Goal: Information Seeking & Learning: Learn about a topic

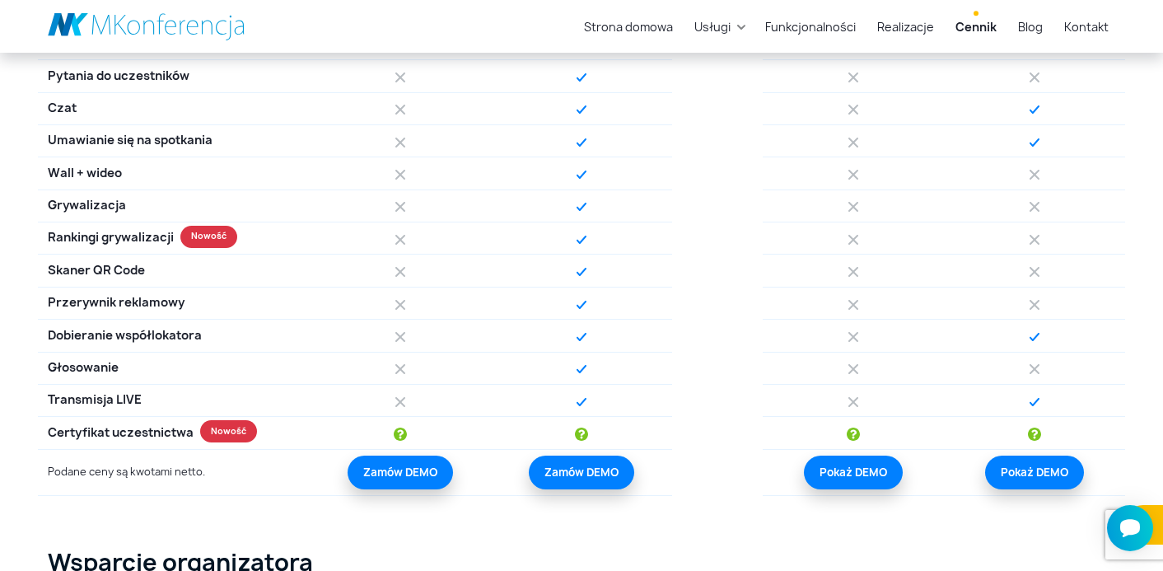
scroll to position [1626, 0]
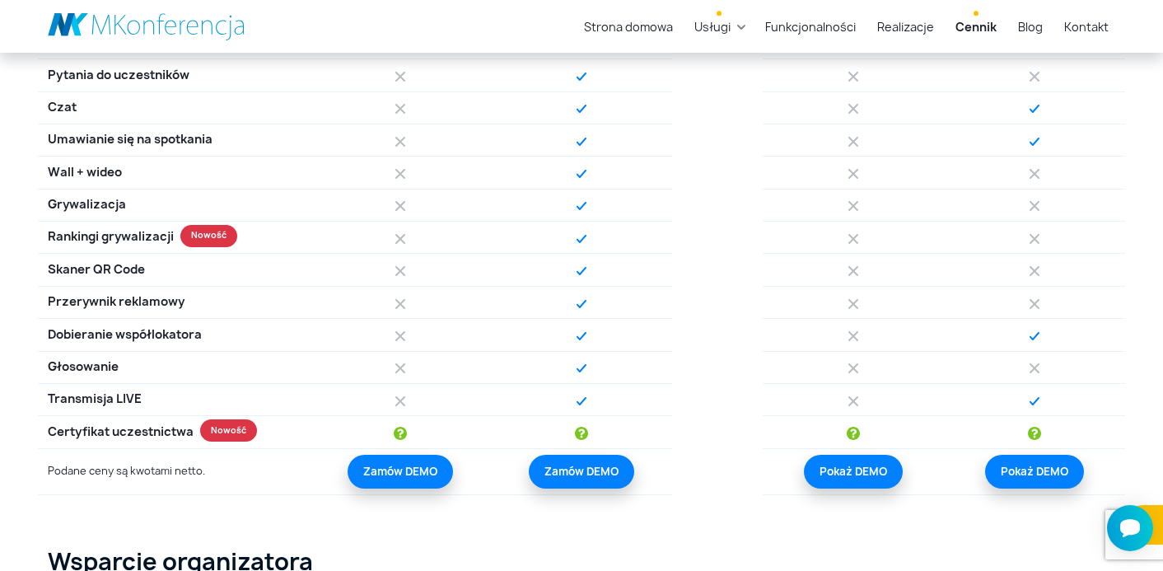
click at [737, 27] on link "Usługi" at bounding box center [712, 27] width 49 height 30
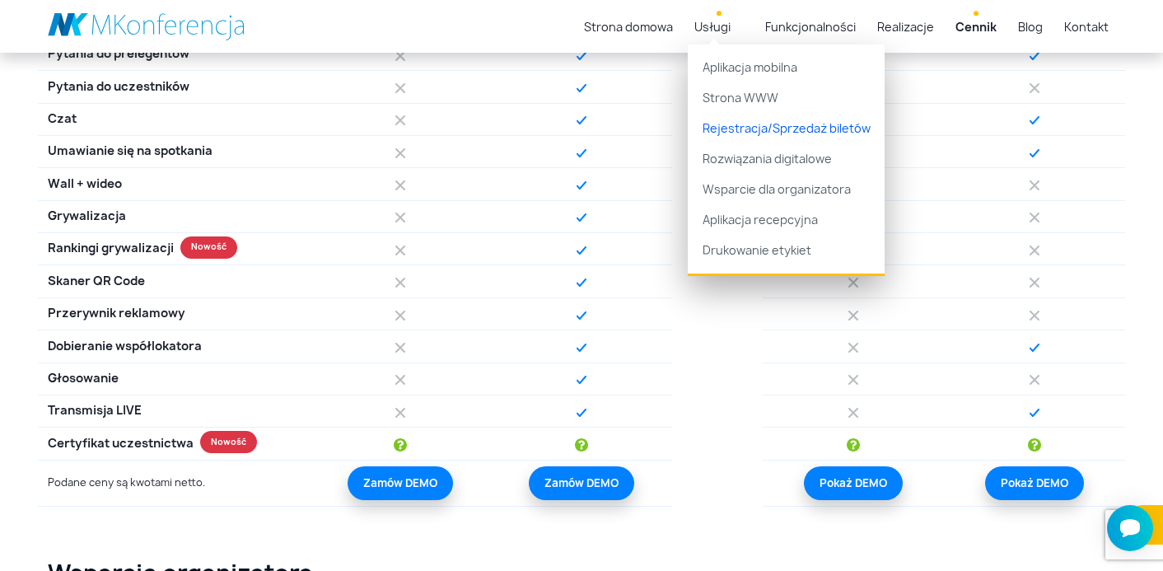
scroll to position [1593, 0]
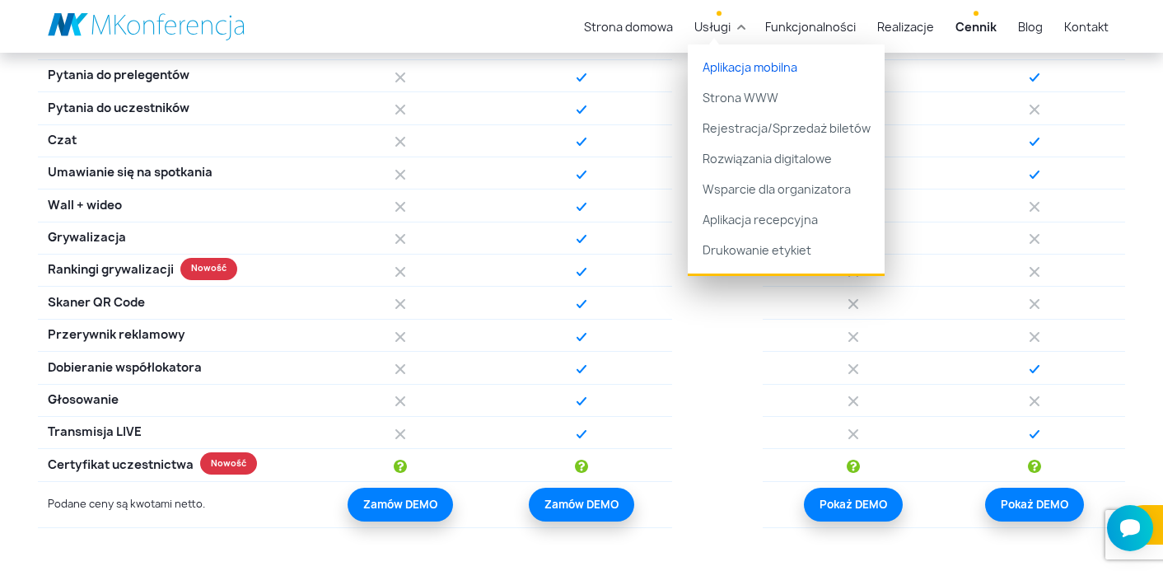
click at [732, 61] on link "Aplikacja mobilna" at bounding box center [786, 63] width 197 height 39
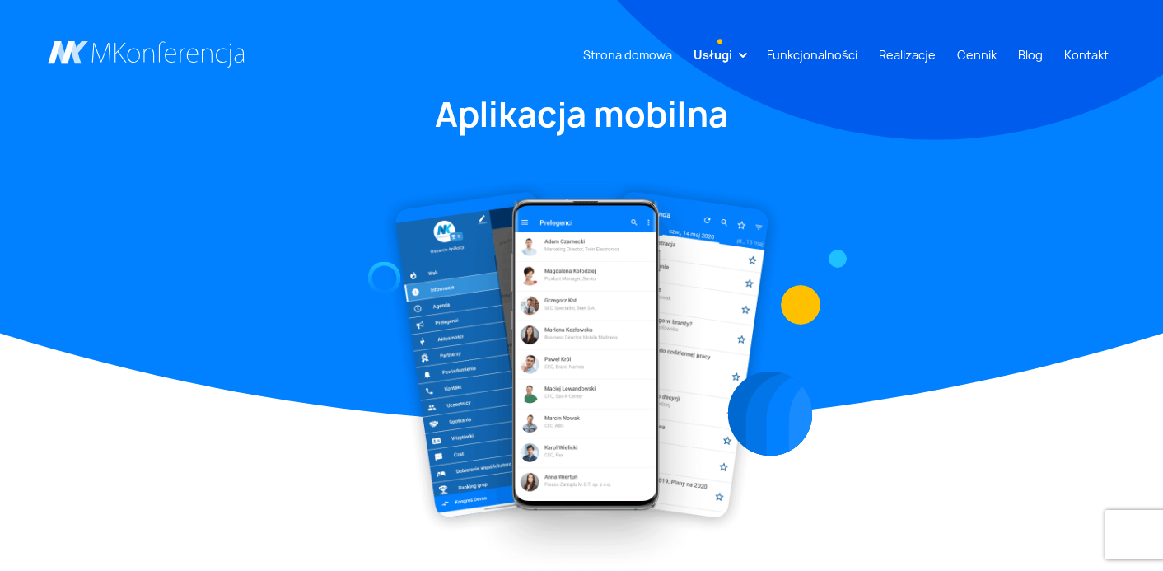
click at [807, 54] on link "Funkcjonalności" at bounding box center [812, 55] width 104 height 30
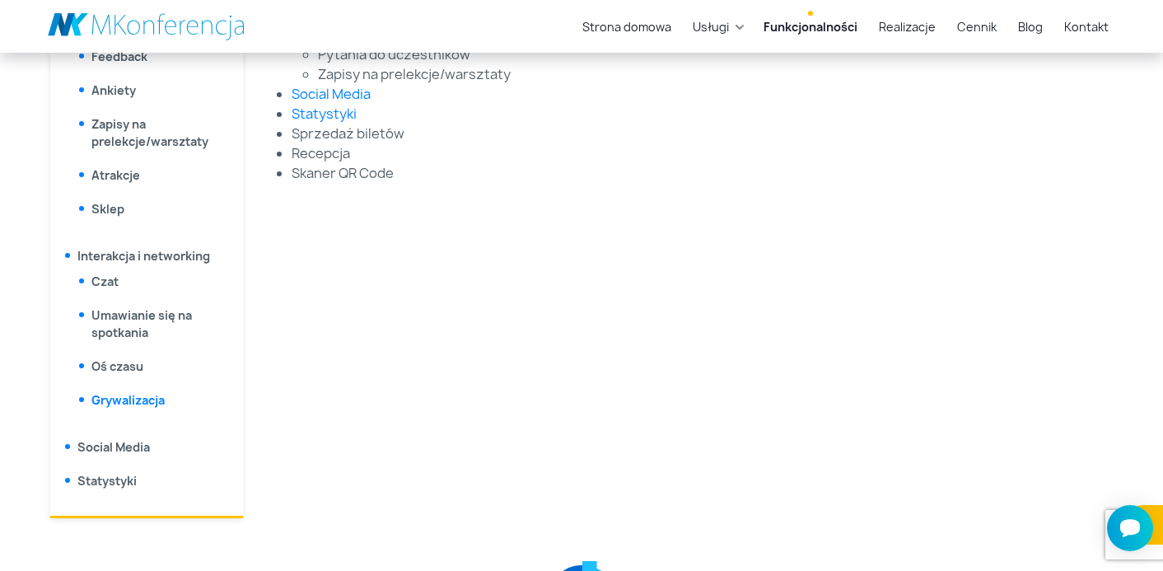
click at [128, 399] on link "Grywalizacja" at bounding box center [127, 400] width 73 height 16
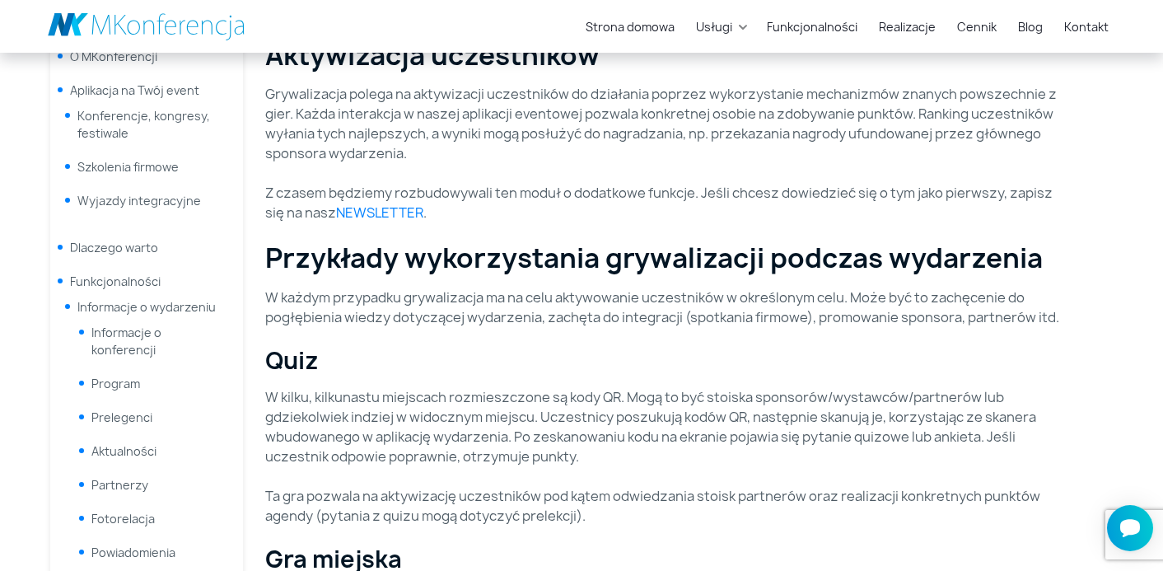
scroll to position [461, 0]
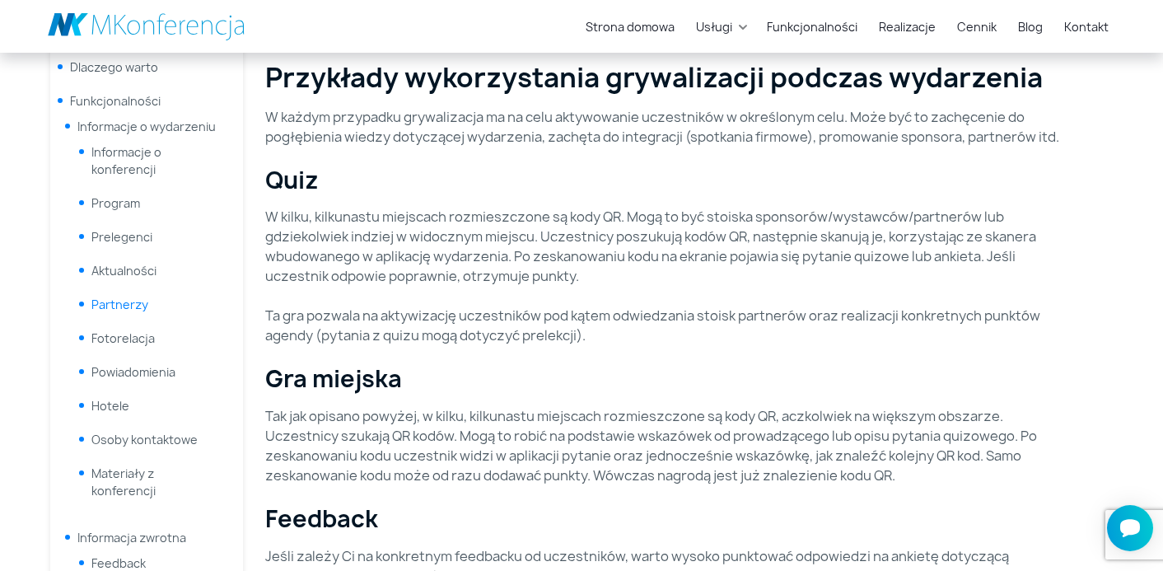
click at [143, 307] on link "Partnerzy" at bounding box center [119, 305] width 57 height 16
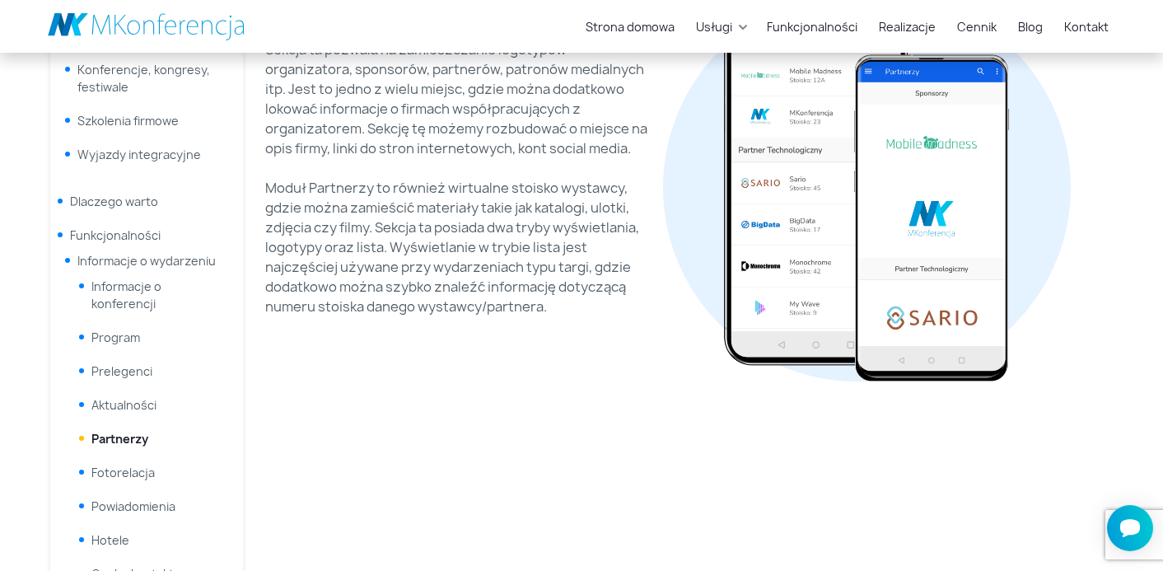
scroll to position [416, 0]
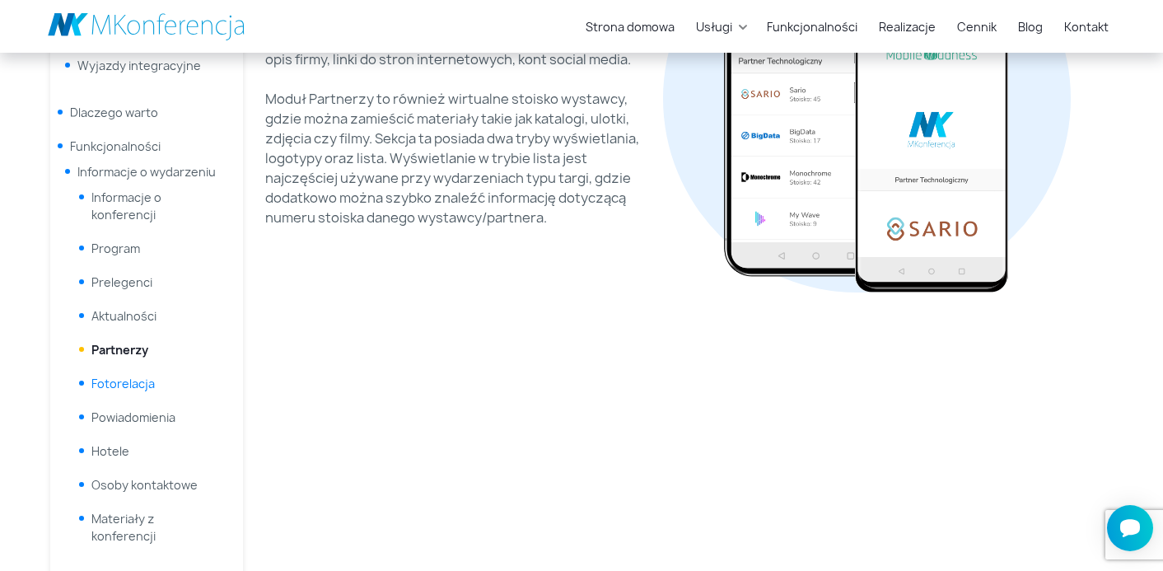
click at [138, 384] on link "Fotorelacja" at bounding box center [122, 384] width 63 height 16
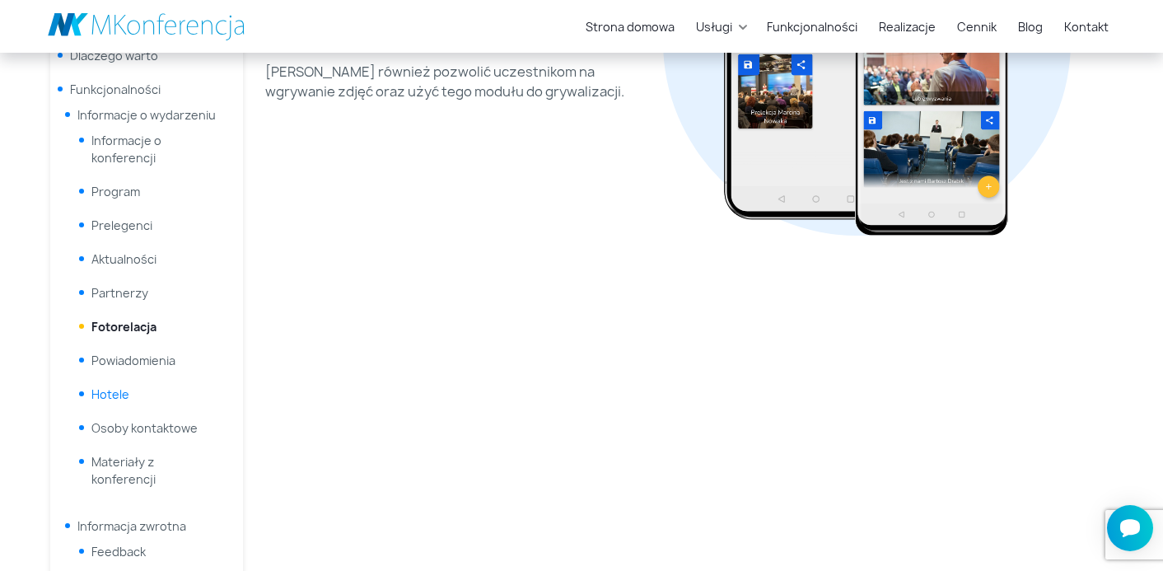
scroll to position [582, 0]
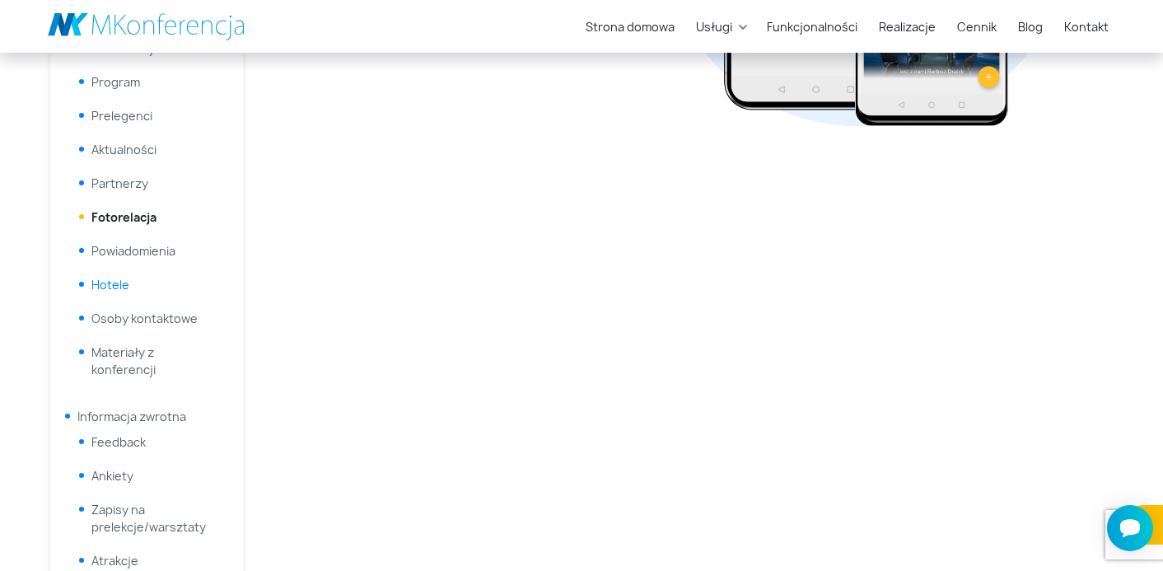
click at [113, 289] on link "Hotele" at bounding box center [110, 285] width 38 height 16
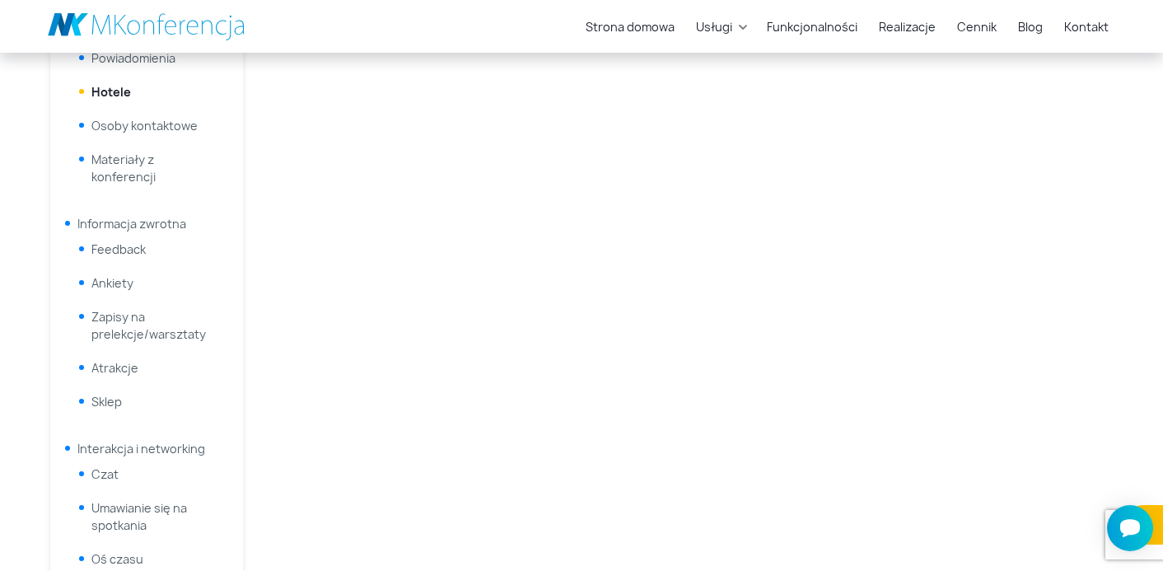
scroll to position [976, 0]
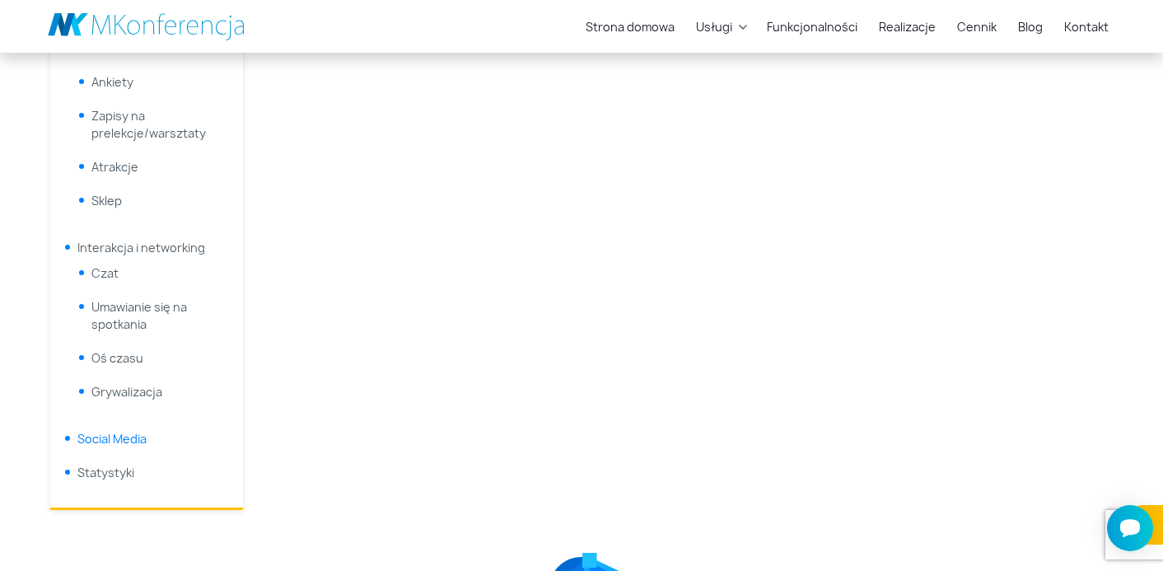
click at [137, 444] on link "Social Media" at bounding box center [111, 439] width 69 height 16
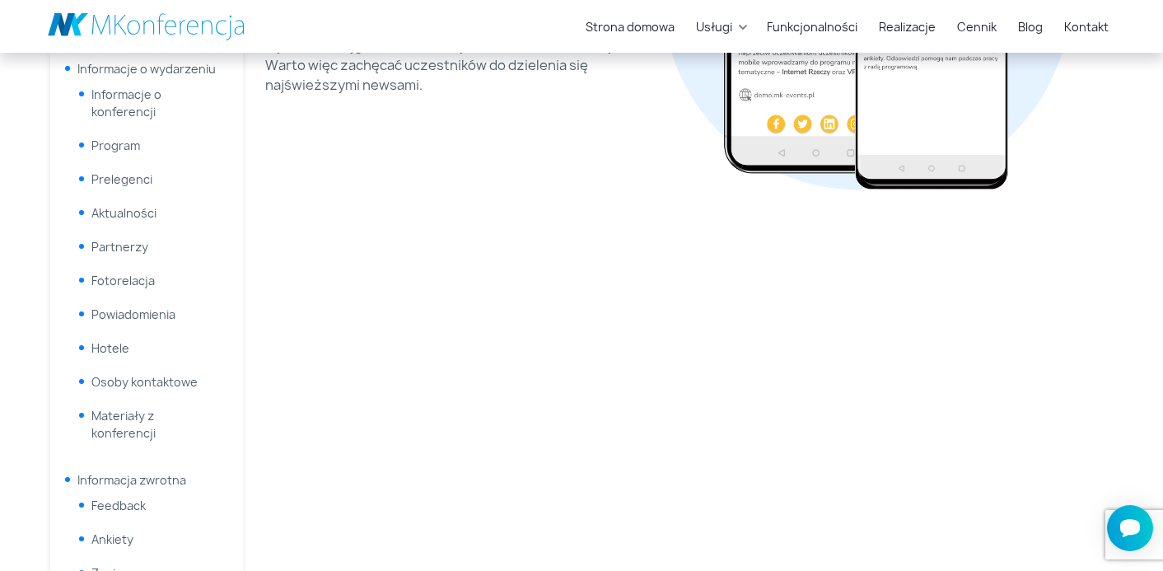
scroll to position [544, 0]
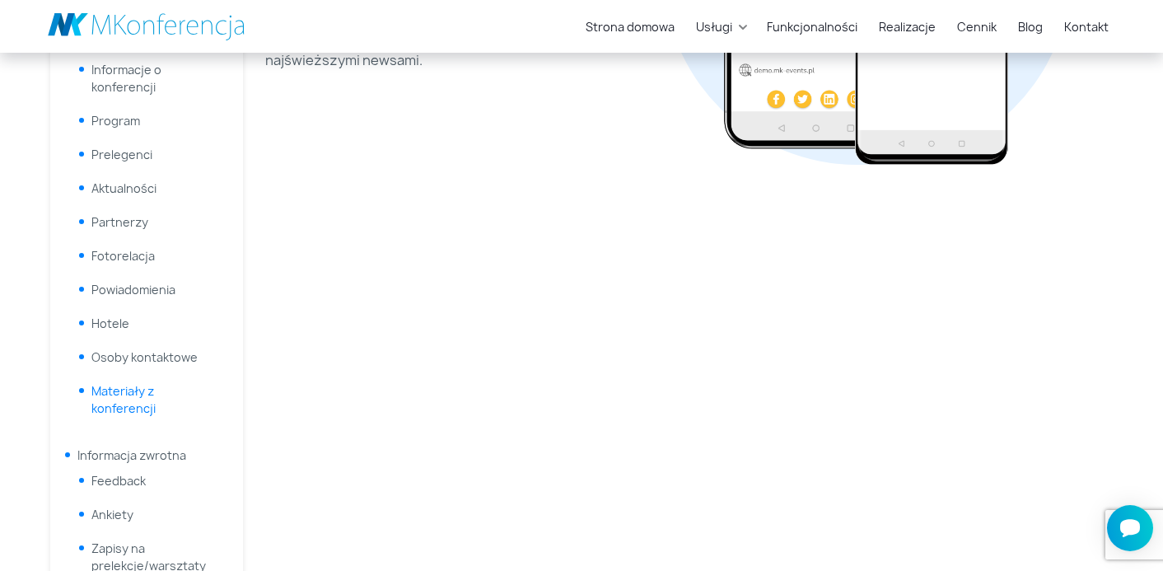
click at [146, 402] on link "Materiały z konferencji" at bounding box center [123, 399] width 64 height 33
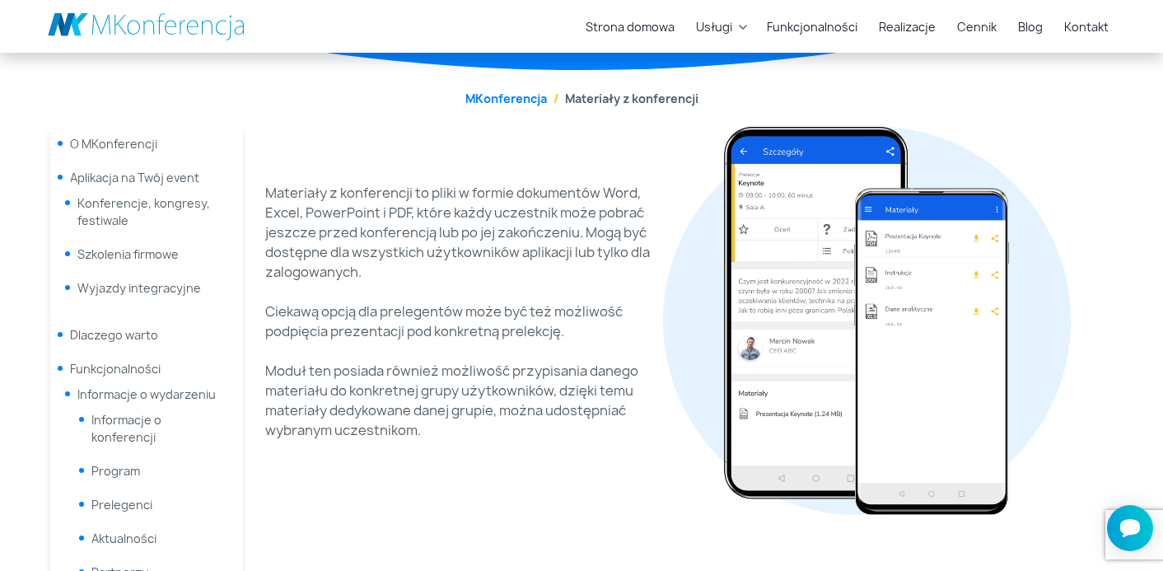
scroll to position [188, 0]
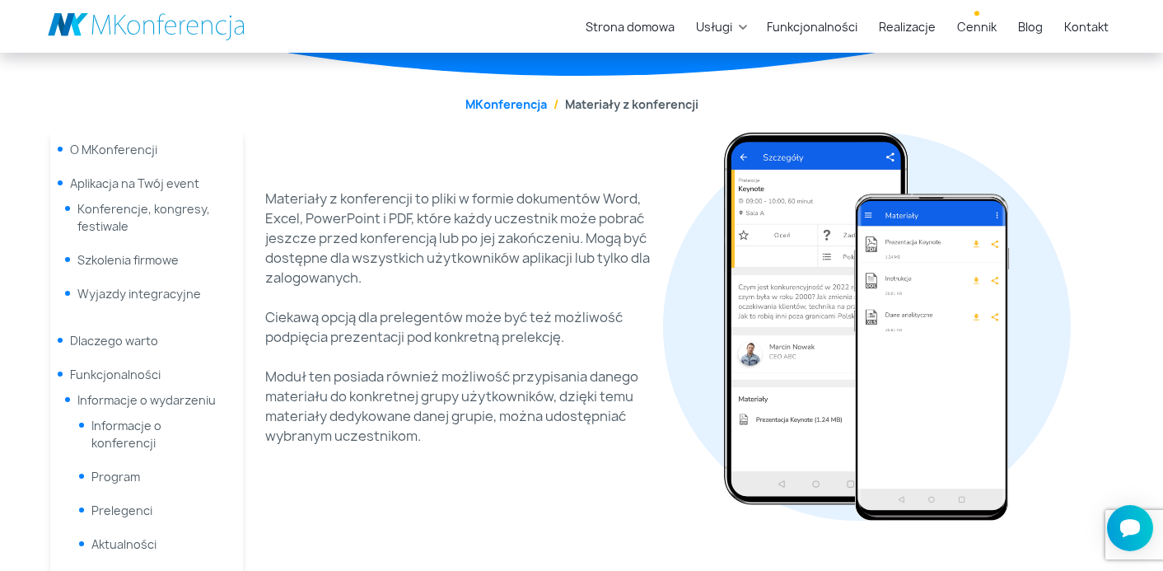
click at [981, 27] on link "Cennik" at bounding box center [977, 27] width 53 height 30
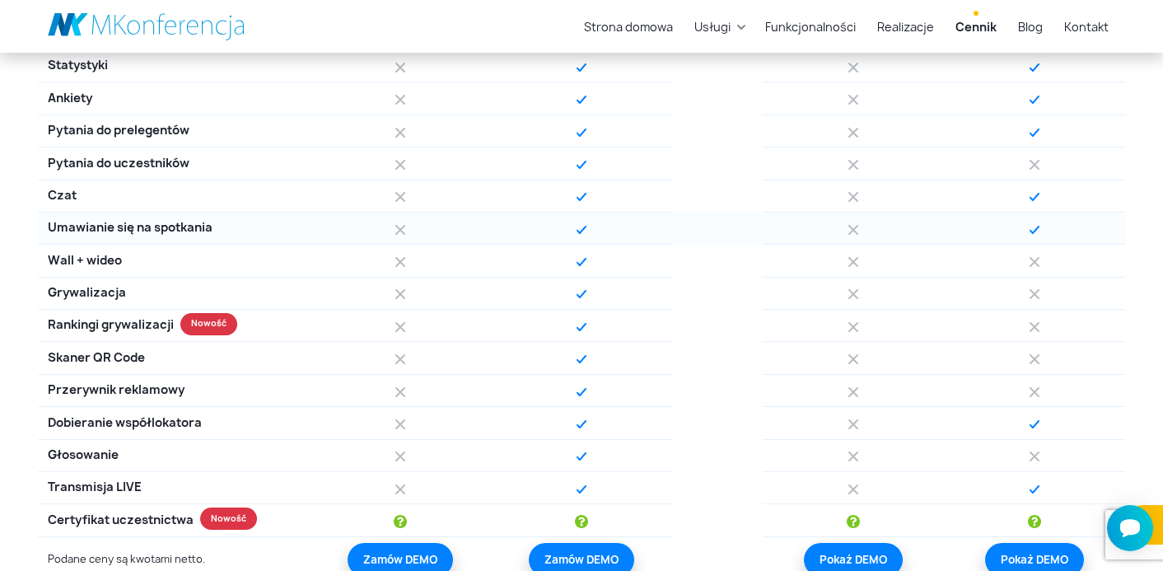
scroll to position [1566, 0]
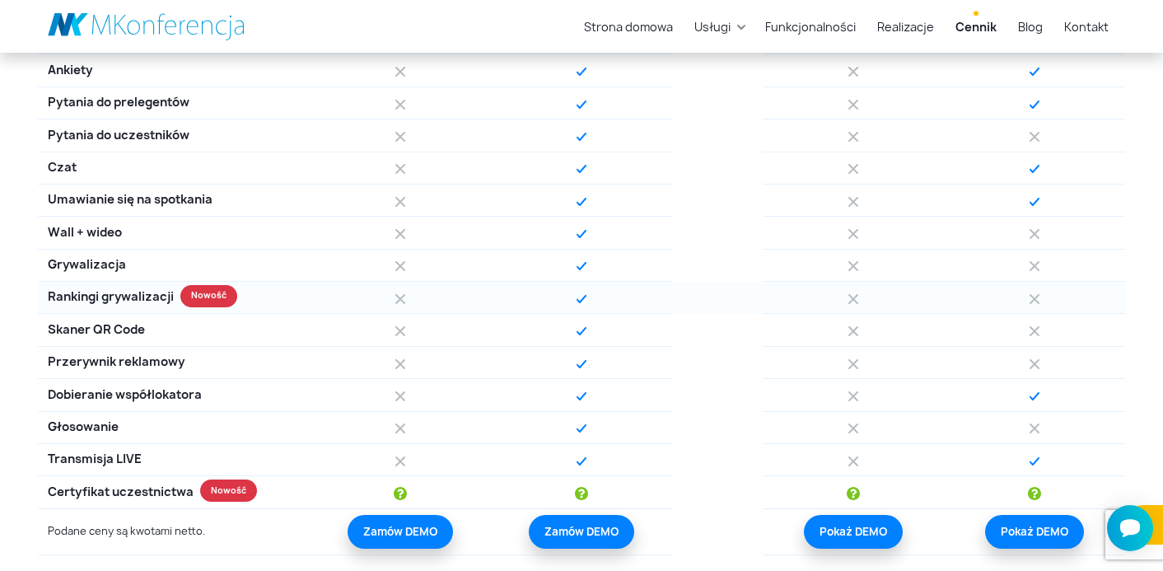
click at [203, 297] on div "Rankingi grywalizacji" at bounding box center [174, 298] width 272 height 32
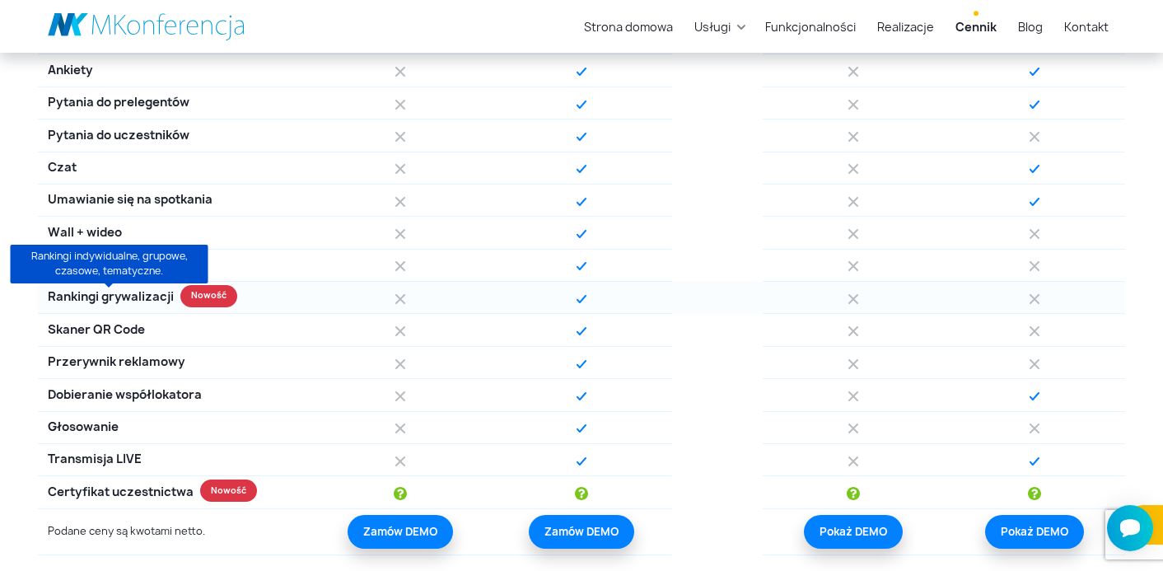
click at [138, 298] on span "Rankingi grywalizacji" at bounding box center [111, 297] width 126 height 18
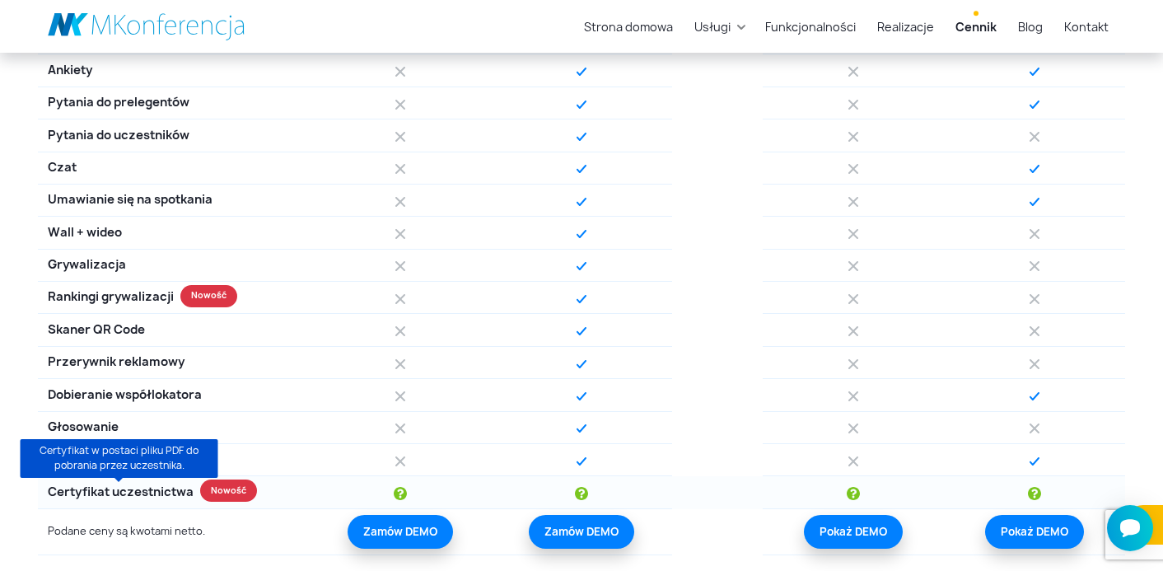
click at [173, 494] on span "Certyfikat uczestnictwa" at bounding box center [121, 493] width 146 height 18
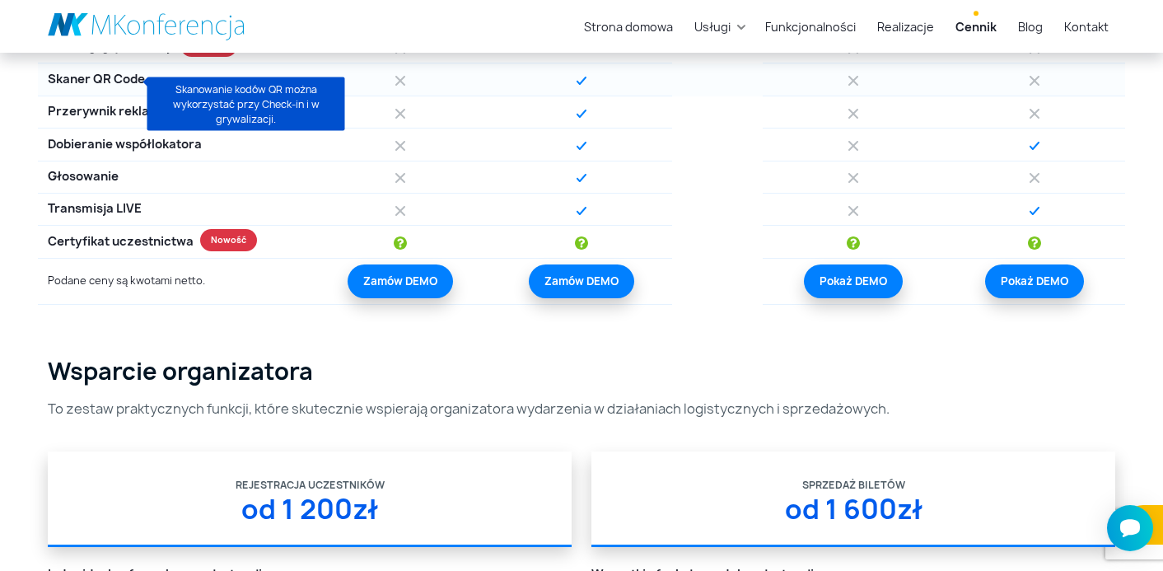
scroll to position [1895, 0]
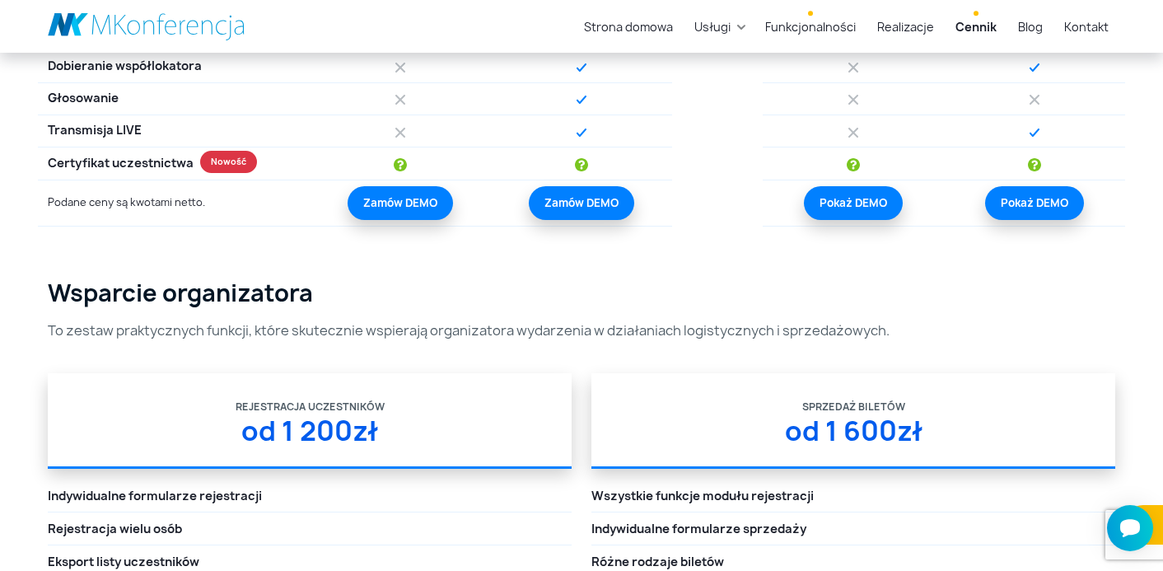
click at [800, 23] on link "Funkcjonalności" at bounding box center [811, 27] width 104 height 30
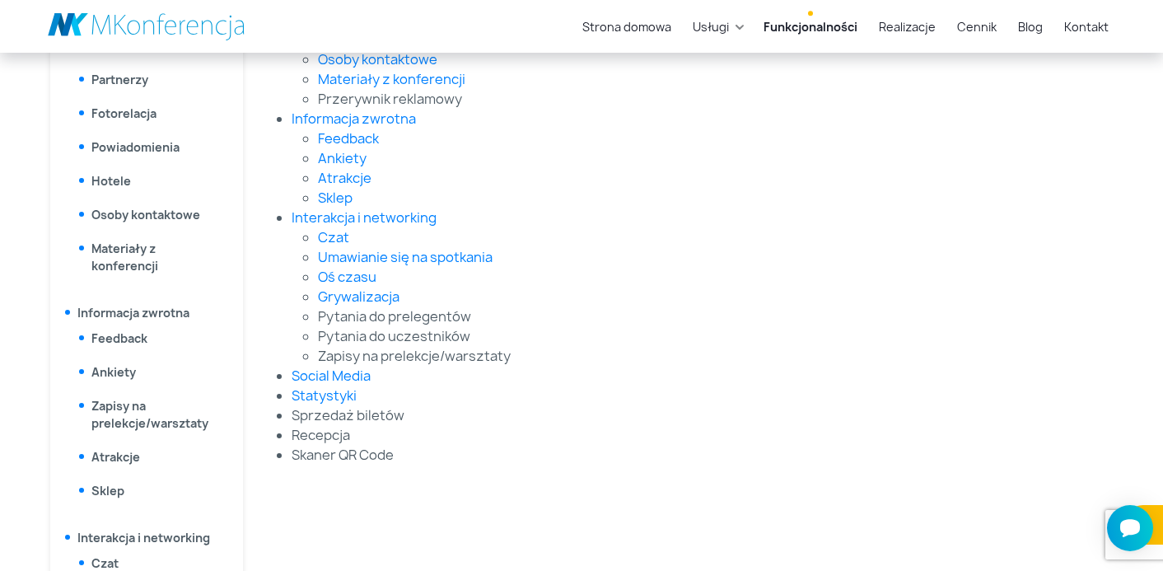
scroll to position [685, 0]
click at [358, 461] on li "Skaner QR Code" at bounding box center [677, 456] width 770 height 20
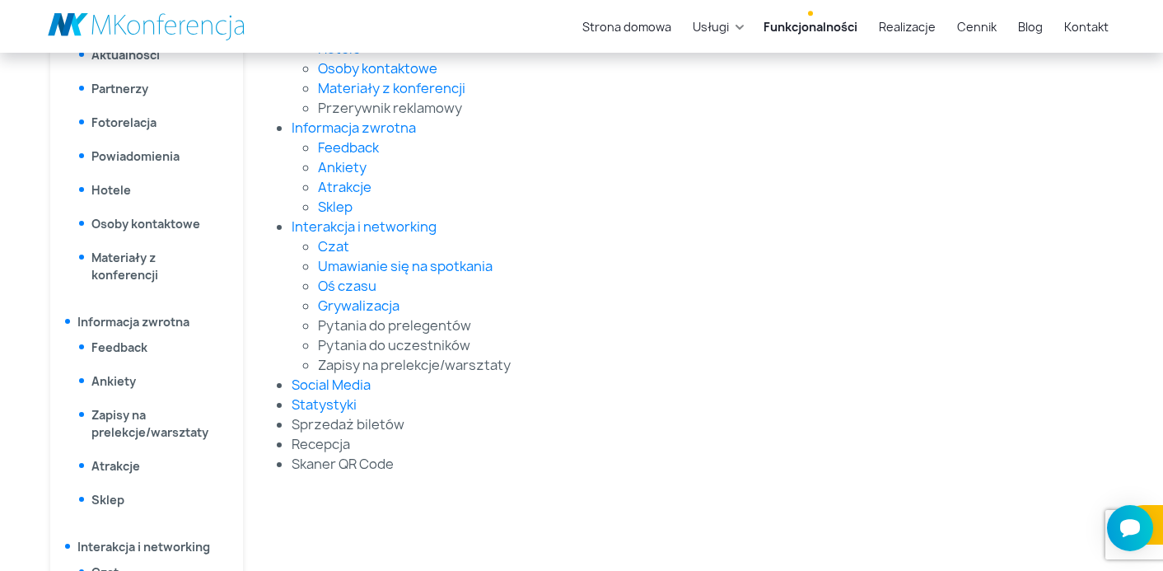
scroll to position [673, 0]
